Goal: Check status: Check status

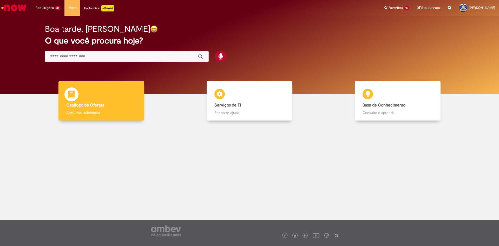
click at [103, 105] on b "Catálogo de Ofertas" at bounding box center [85, 104] width 38 height 5
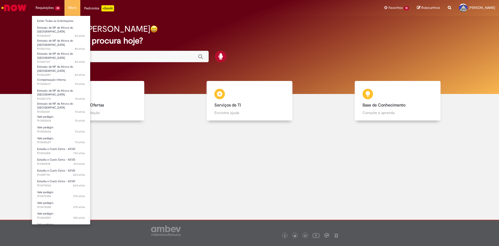
click at [54, 7] on li "Requisições 38 Exibir Todas as Solicitações Emissão de NF de Ativos do ASVD 4d …" at bounding box center [48, 8] width 33 height 16
click at [55, 20] on link "Exibir Todas as Solicitações" at bounding box center [61, 21] width 58 height 6
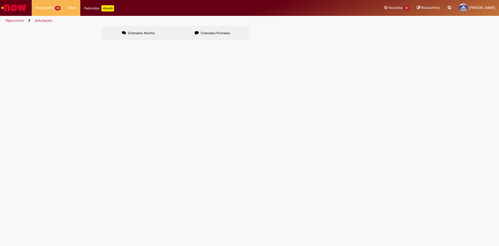
click at [0, 0] on span "R13555834" at bounding box center [0, 0] width 0 height 0
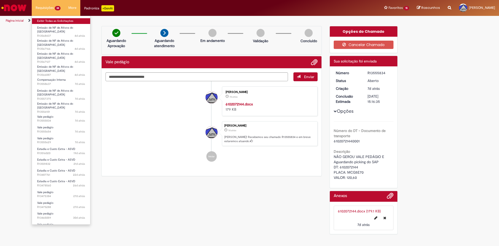
click at [48, 21] on link "Exibir Todas as Solicitações" at bounding box center [61, 21] width 58 height 6
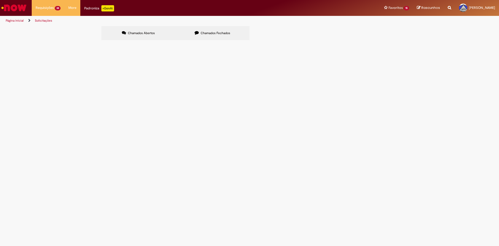
click at [195, 34] on icon at bounding box center [197, 33] width 4 height 4
click at [0, 0] on span "R13558617" at bounding box center [0, 0] width 0 height 0
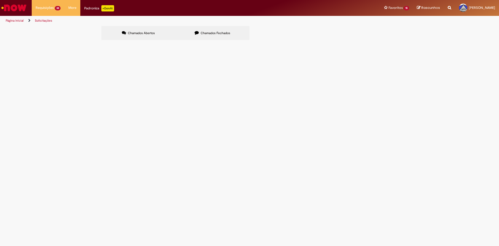
click at [0, 0] on span "R13558617" at bounding box center [0, 0] width 0 height 0
click at [0, 0] on span "Compensação Interna" at bounding box center [0, 0] width 0 height 0
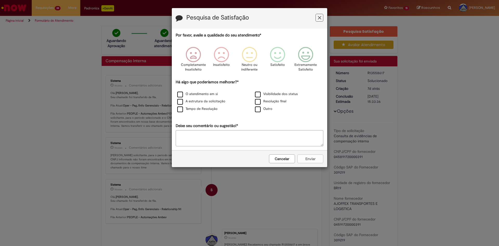
click at [322, 19] on button "Feedback" at bounding box center [320, 18] width 8 height 8
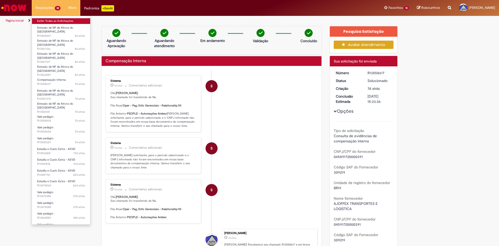
click at [55, 20] on link "Exibir Todas as Solicitações" at bounding box center [61, 21] width 58 height 6
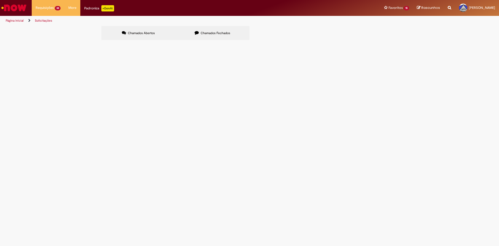
click at [198, 33] on label "Chamados Fechados" at bounding box center [213, 33] width 74 height 14
click at [143, 30] on label "Chamados Abertos" at bounding box center [138, 33] width 74 height 14
click at [0, 0] on span "R13475384" at bounding box center [0, 0] width 0 height 0
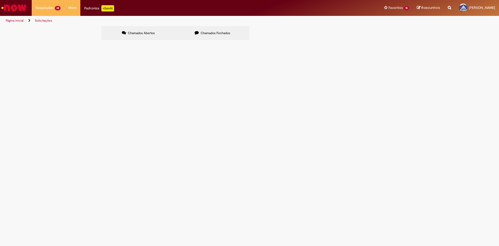
click at [0, 0] on span "Vale pedágio" at bounding box center [0, 0] width 0 height 0
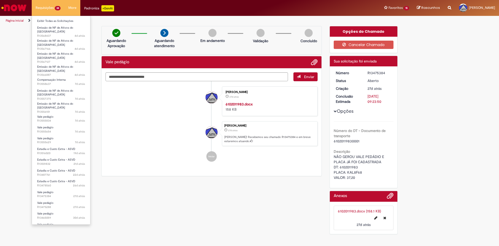
click at [44, 6] on li "Requisições 38 Exibir Todas as Solicitações Emissão de NF de Ativos do ASVD 4d …" at bounding box center [48, 8] width 33 height 16
click at [38, 22] on link "Exibir Todas as Solicitações" at bounding box center [61, 21] width 58 height 6
